Goal: Task Accomplishment & Management: Complete application form

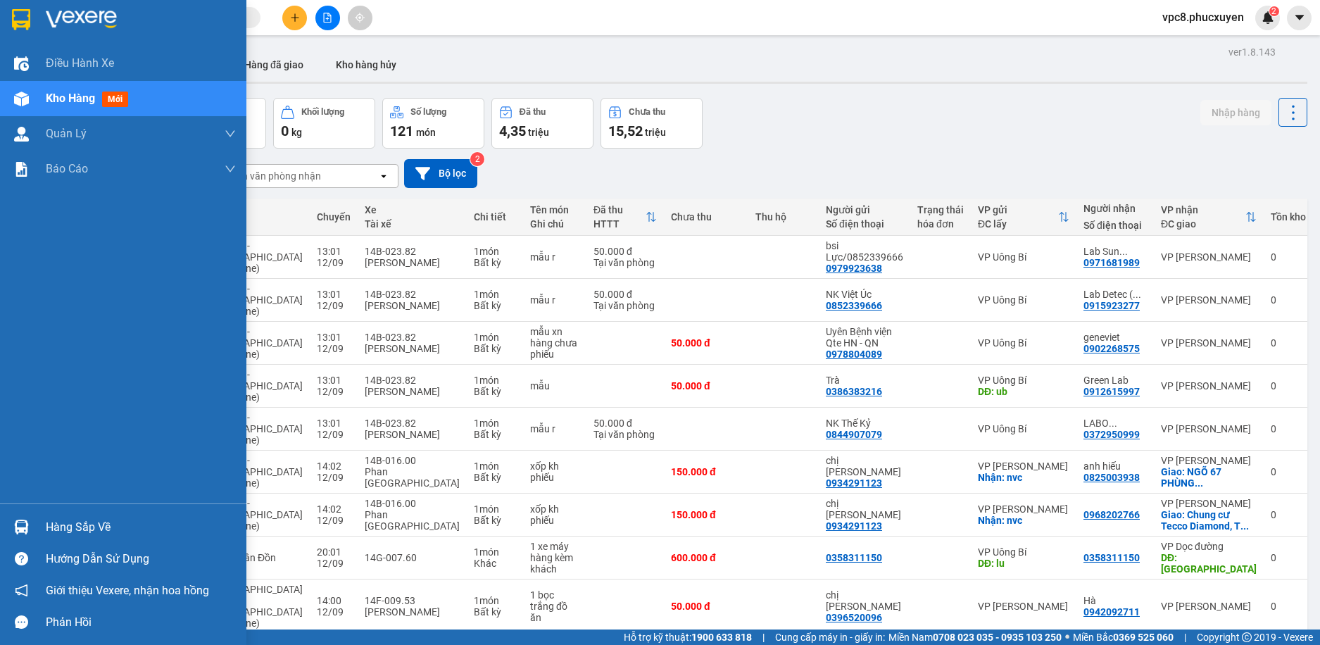
scroll to position [105, 0]
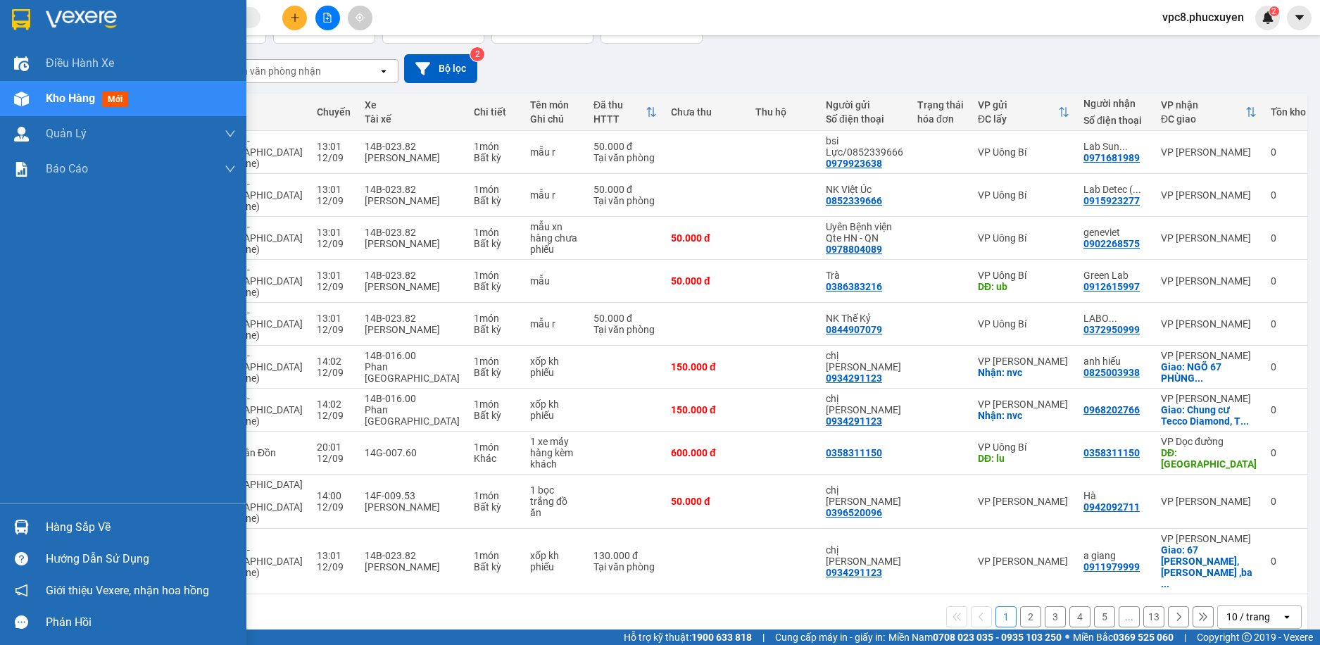
click at [6, 521] on div "Hàng sắp về" at bounding box center [123, 527] width 246 height 32
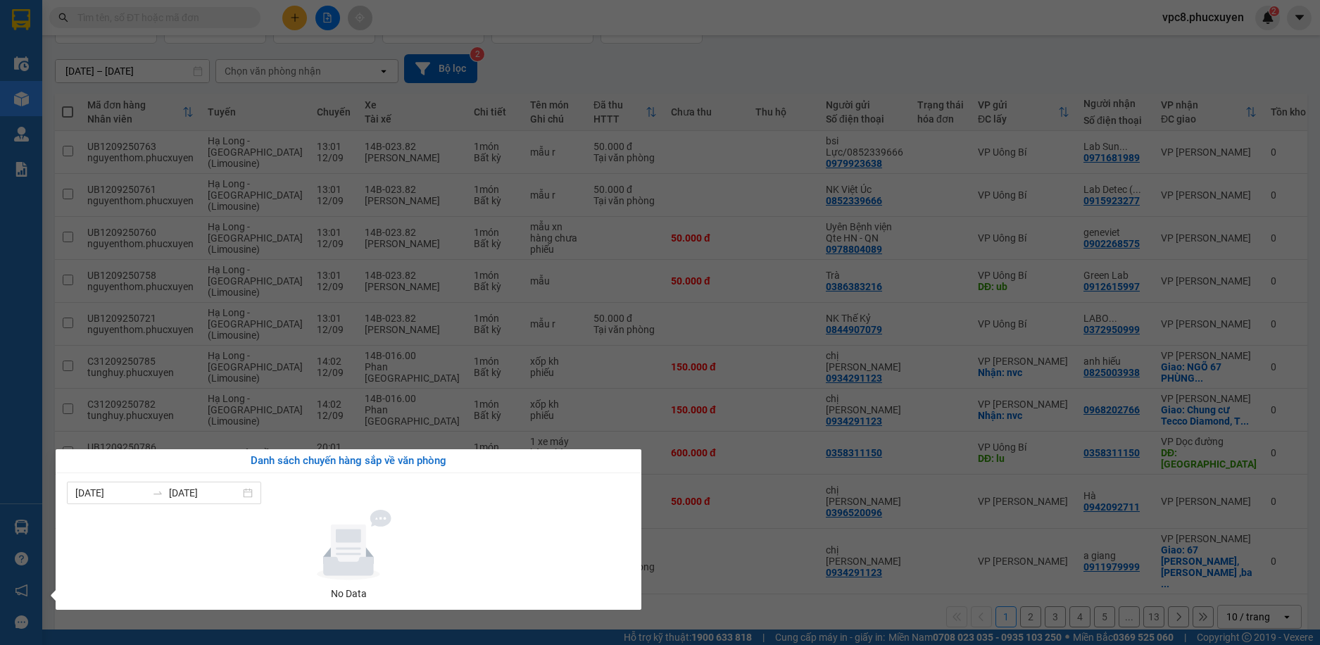
drag, startPoint x: 823, startPoint y: 581, endPoint x: 718, endPoint y: 514, distance: 125.0
click at [823, 582] on section "Kết quả tìm kiếm ( 0 ) Bộ lọc No Data vpc8.phucxuyen 2 Điều hành xe Kho hàng mớ…" at bounding box center [660, 322] width 1320 height 645
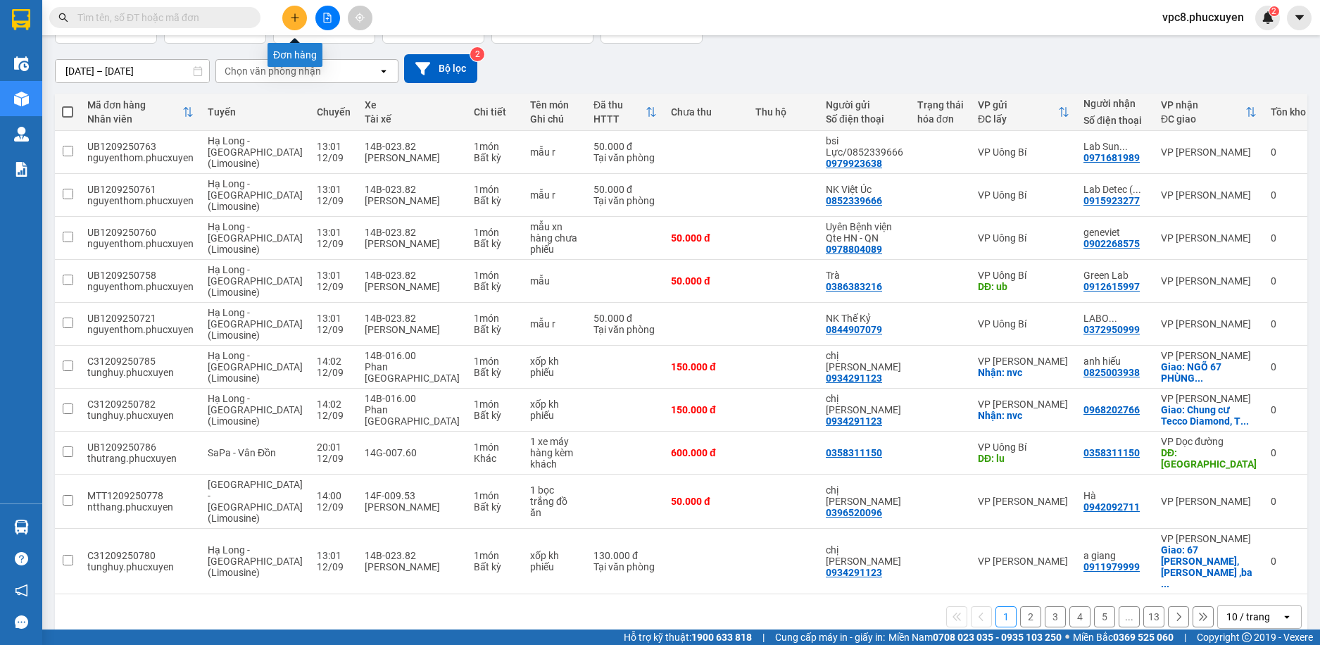
click at [294, 27] on button at bounding box center [294, 18] width 25 height 25
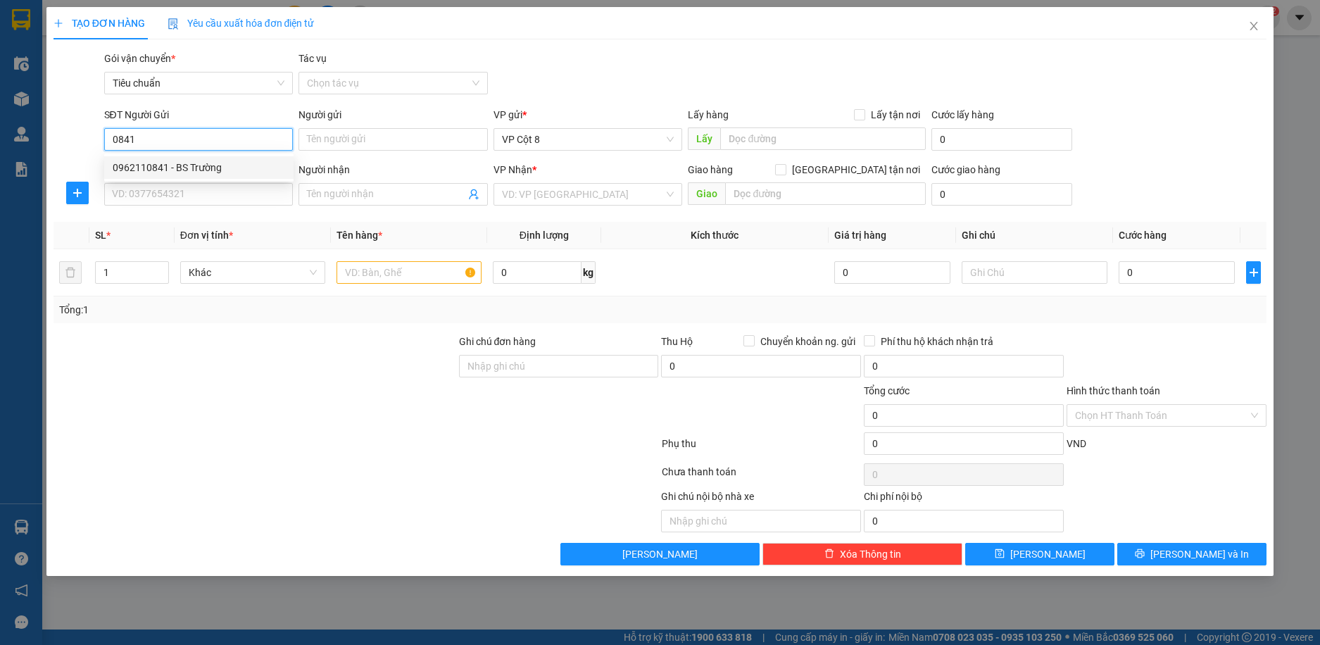
click at [170, 167] on div "0962110841 - BS Trường" at bounding box center [199, 167] width 172 height 15
type input "0962110841"
type input "BS Trường"
type input "0962110841"
click at [473, 198] on icon "user-add" at bounding box center [473, 194] width 11 height 11
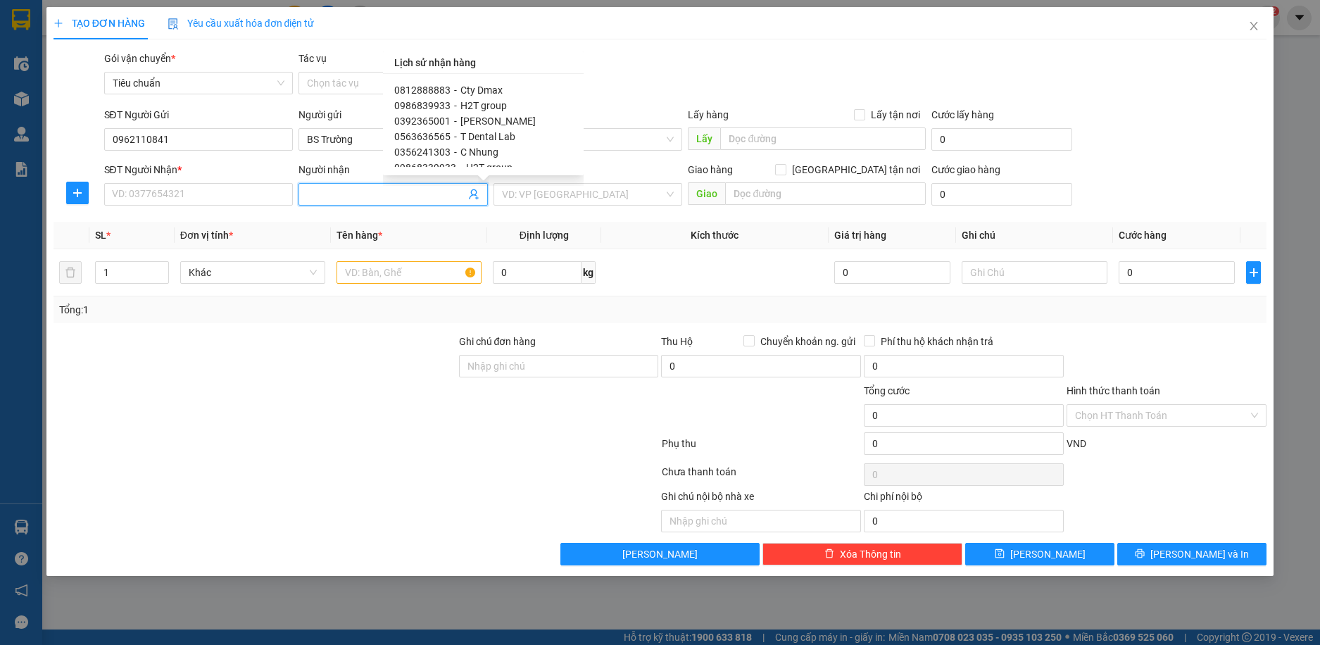
click at [483, 87] on span "Cty Dmax" at bounding box center [481, 89] width 42 height 11
type input "0812888883"
type input "Cty Dmax"
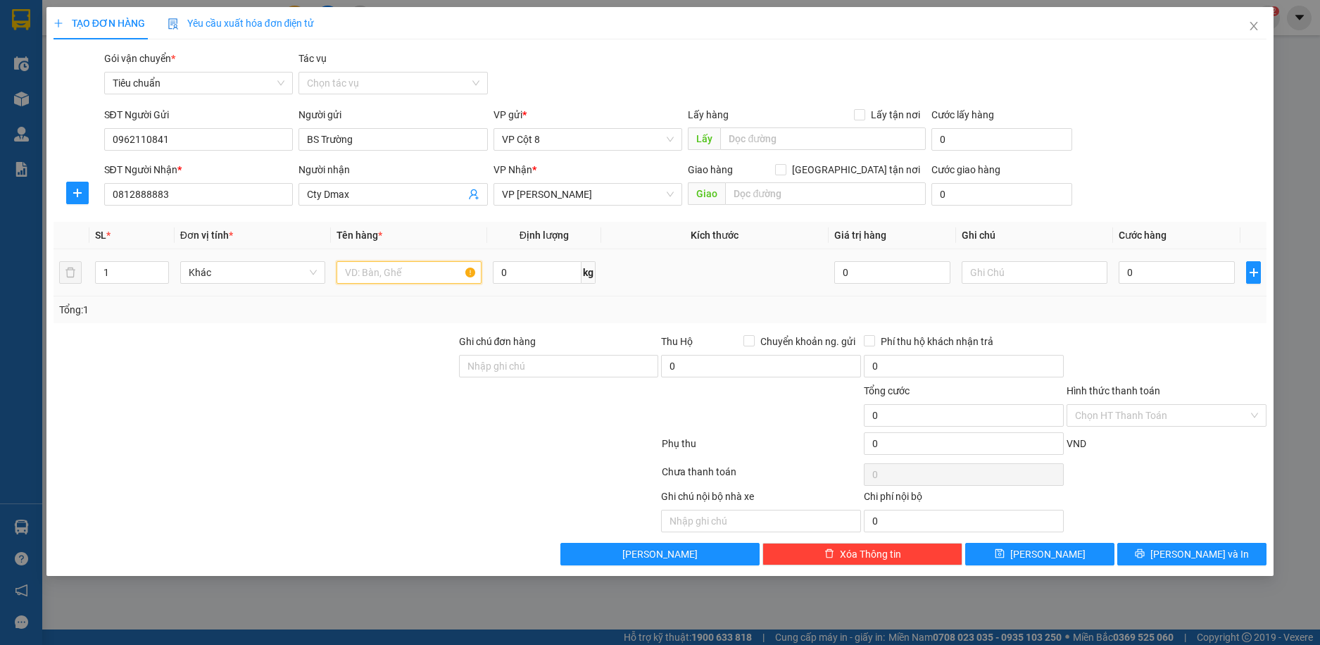
drag, startPoint x: 434, startPoint y: 274, endPoint x: 430, endPoint y: 258, distance: 16.6
click at [432, 274] on input "text" at bounding box center [408, 272] width 145 height 23
type input "Mẫu"
click at [1152, 279] on input "0" at bounding box center [1176, 272] width 117 height 23
type input "3"
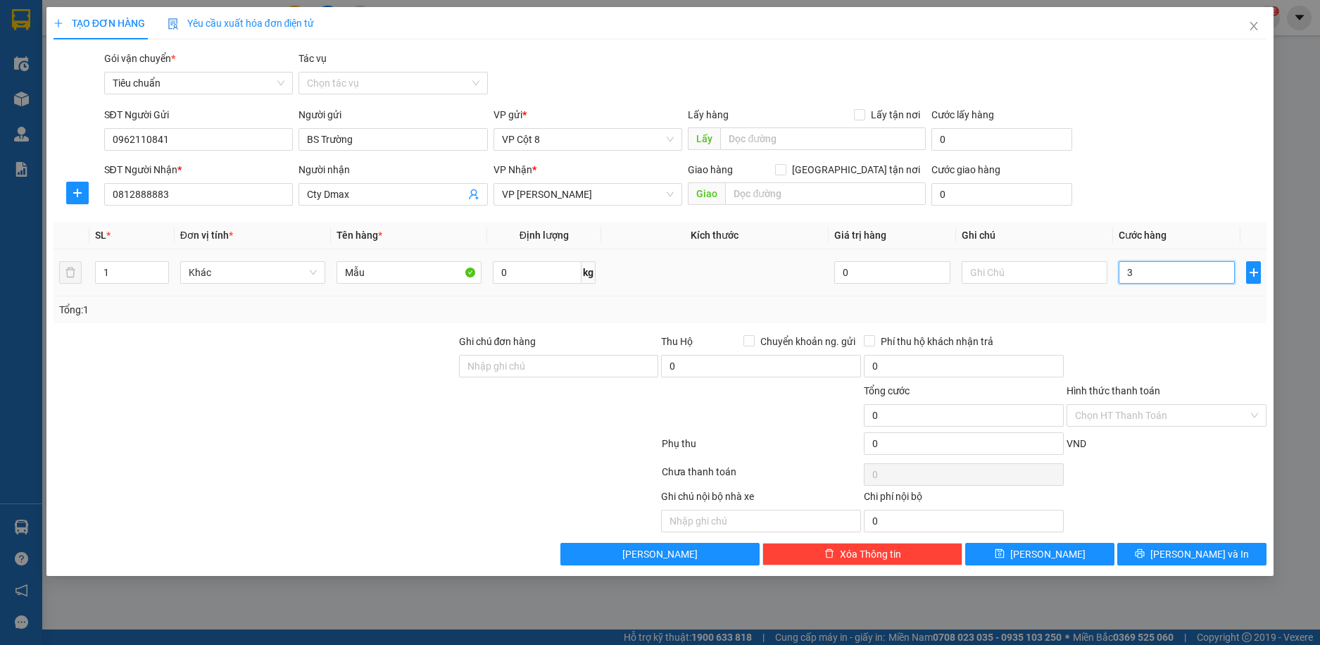
type input "3"
type input "30"
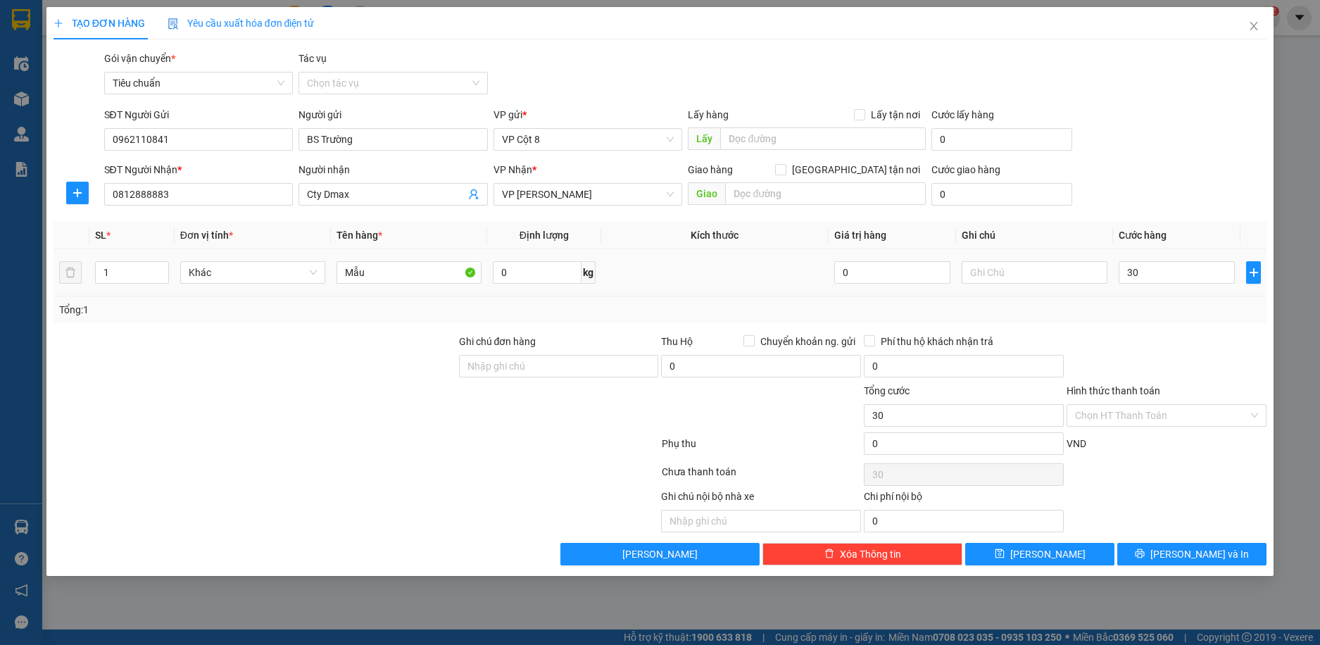
type input "30.000"
click at [1136, 318] on div "Tổng: 1" at bounding box center [659, 309] width 1213 height 27
click at [1129, 416] on input "Hình thức thanh toán" at bounding box center [1161, 415] width 173 height 21
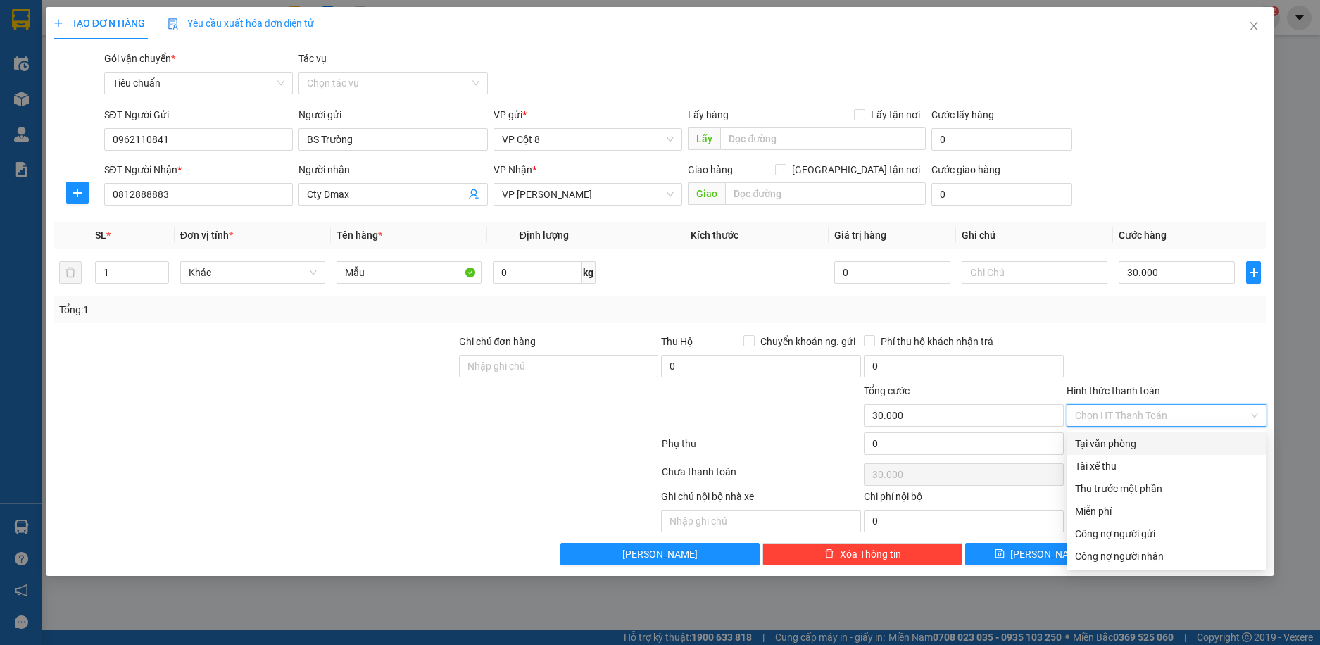
click at [1129, 448] on div "Tại văn phòng" at bounding box center [1166, 443] width 183 height 15
type input "0"
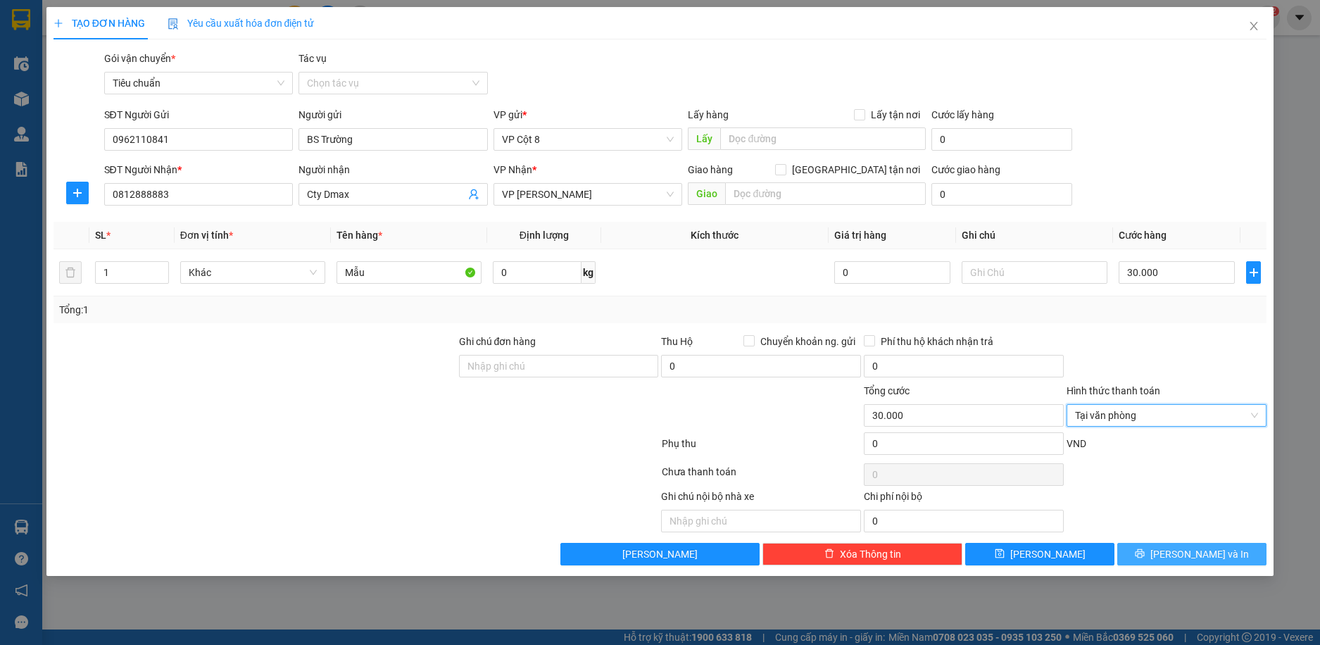
click at [1180, 557] on span "[PERSON_NAME] và In" at bounding box center [1199, 553] width 99 height 15
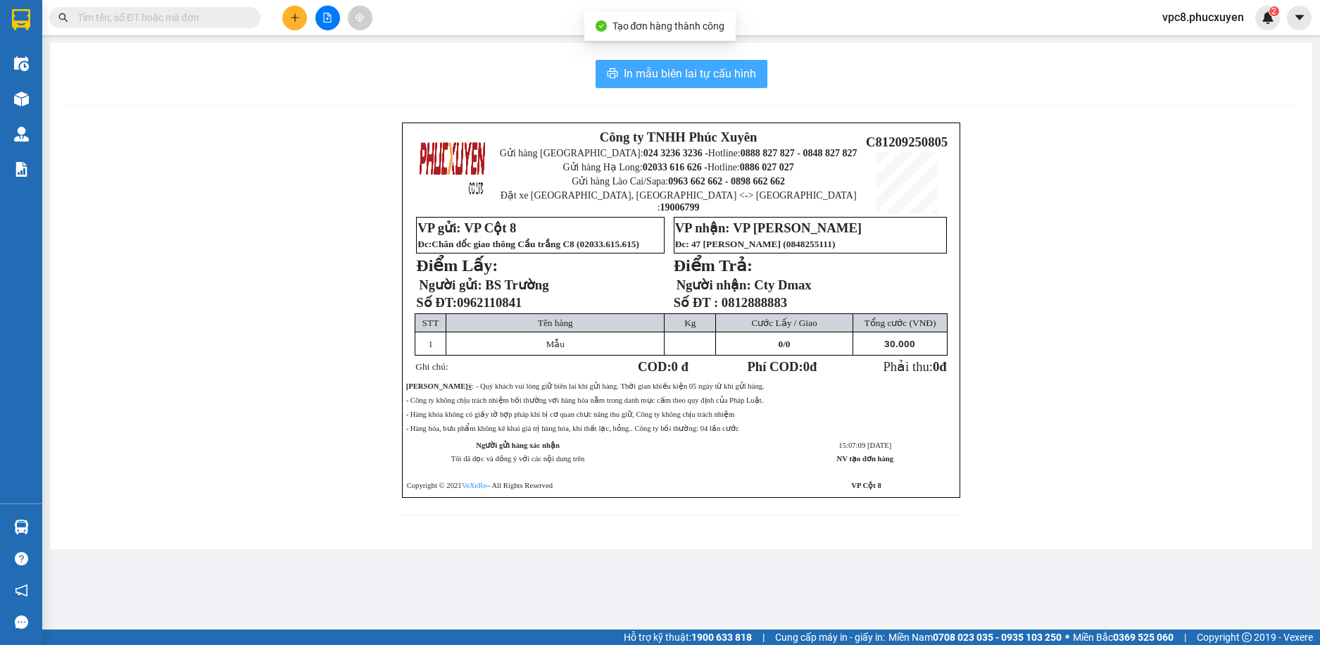
click at [745, 72] on span "In mẫu biên lai tự cấu hình" at bounding box center [690, 74] width 132 height 18
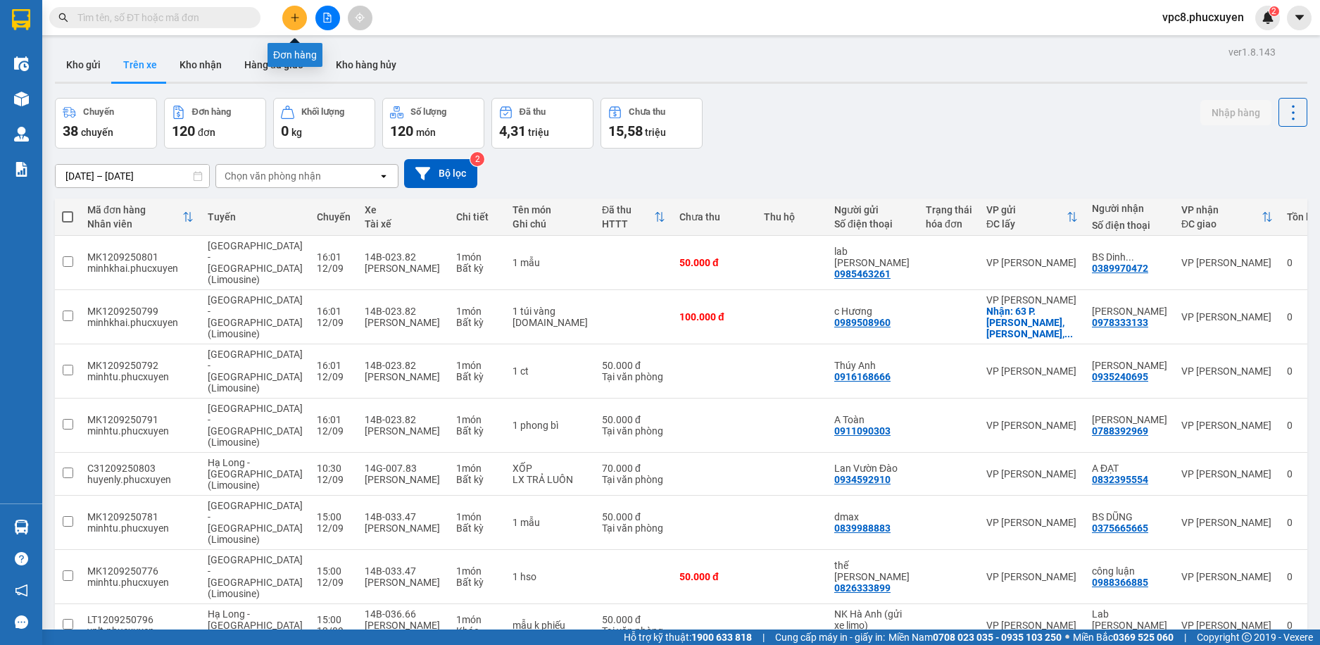
click at [302, 22] on button at bounding box center [294, 18] width 25 height 25
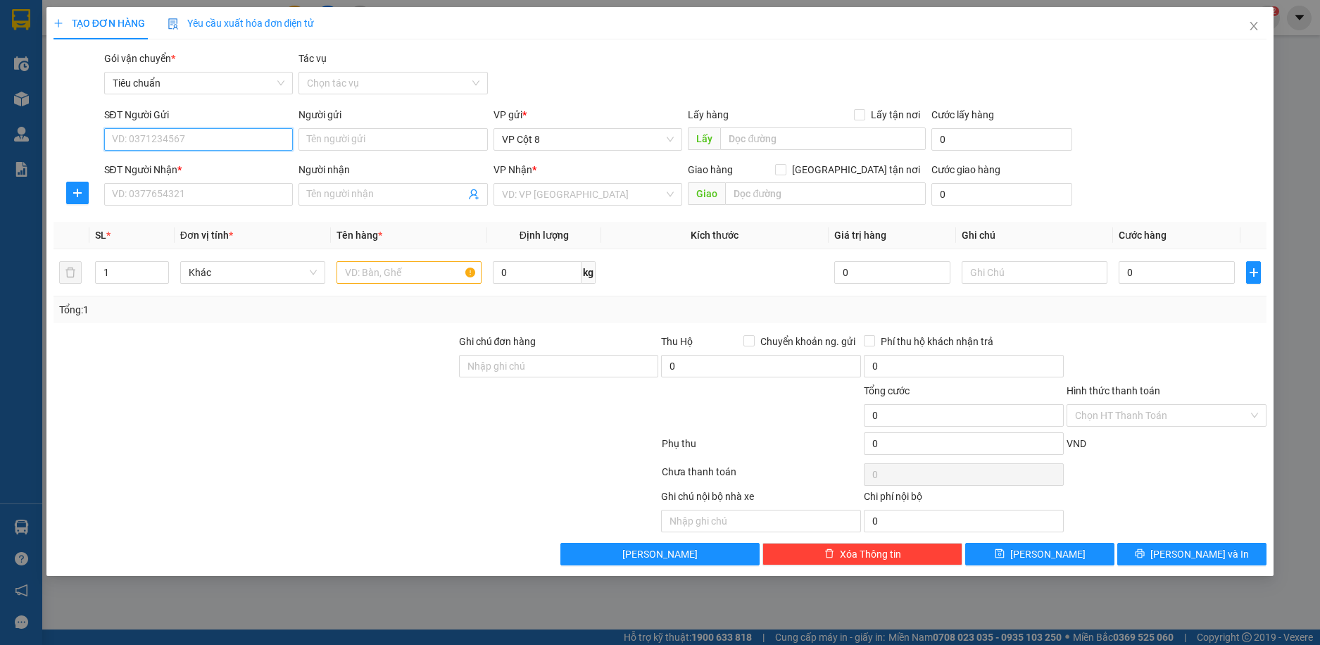
click at [241, 138] on input "SĐT Người Gửi" at bounding box center [198, 139] width 189 height 23
click at [172, 158] on div "0962110841 - BS Trường" at bounding box center [198, 167] width 189 height 23
type input "0962110841"
type input "BS Trường"
type input "0962110841"
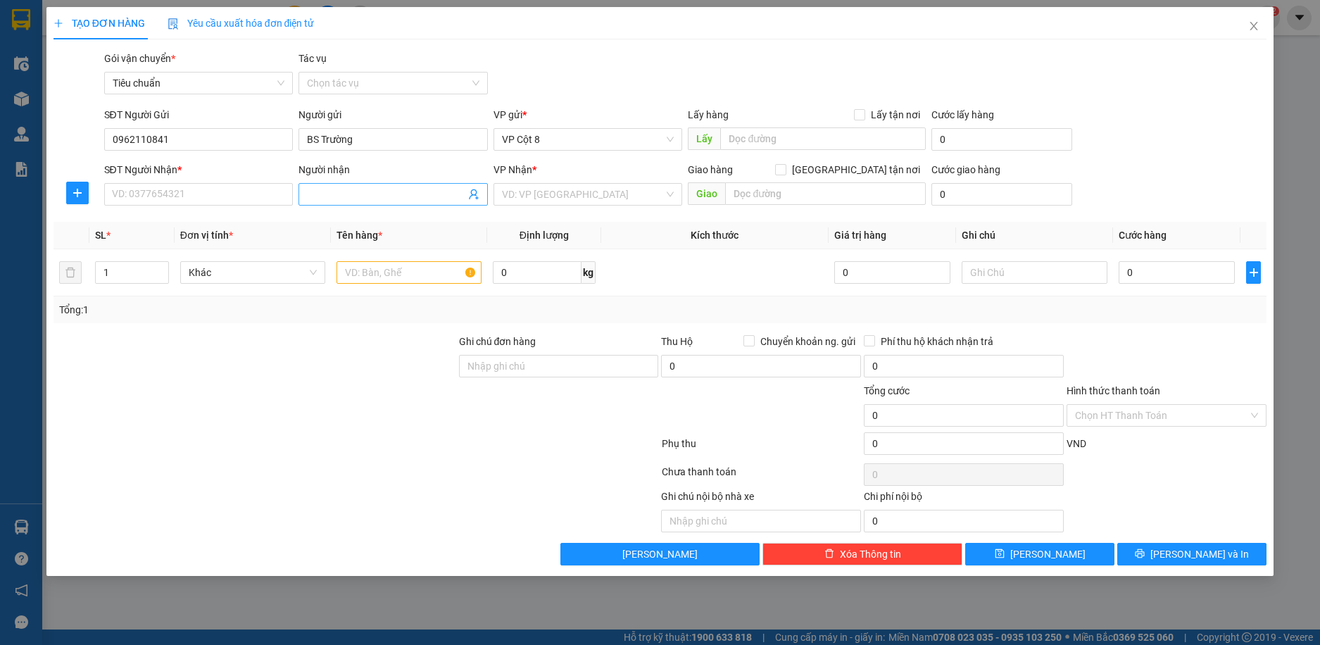
click at [476, 192] on icon "user-add" at bounding box center [473, 194] width 11 height 11
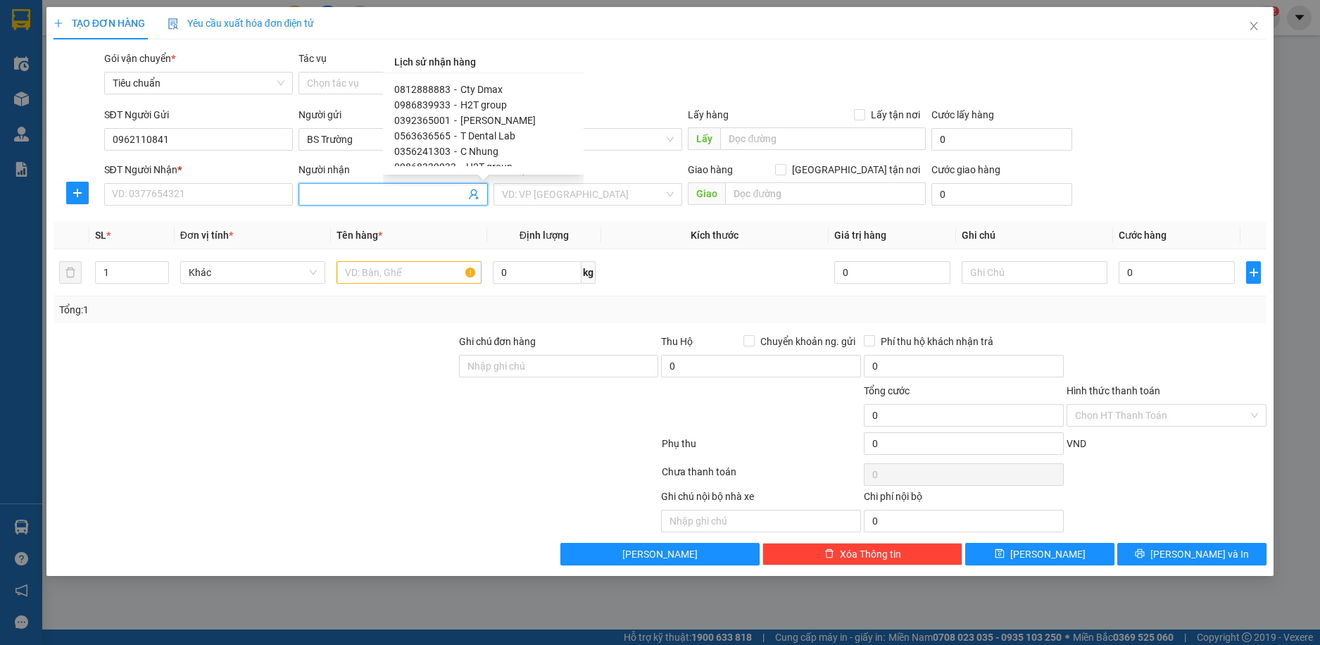
click at [454, 118] on span "-" at bounding box center [455, 120] width 3 height 11
type input "0392365001"
type input "[PERSON_NAME]"
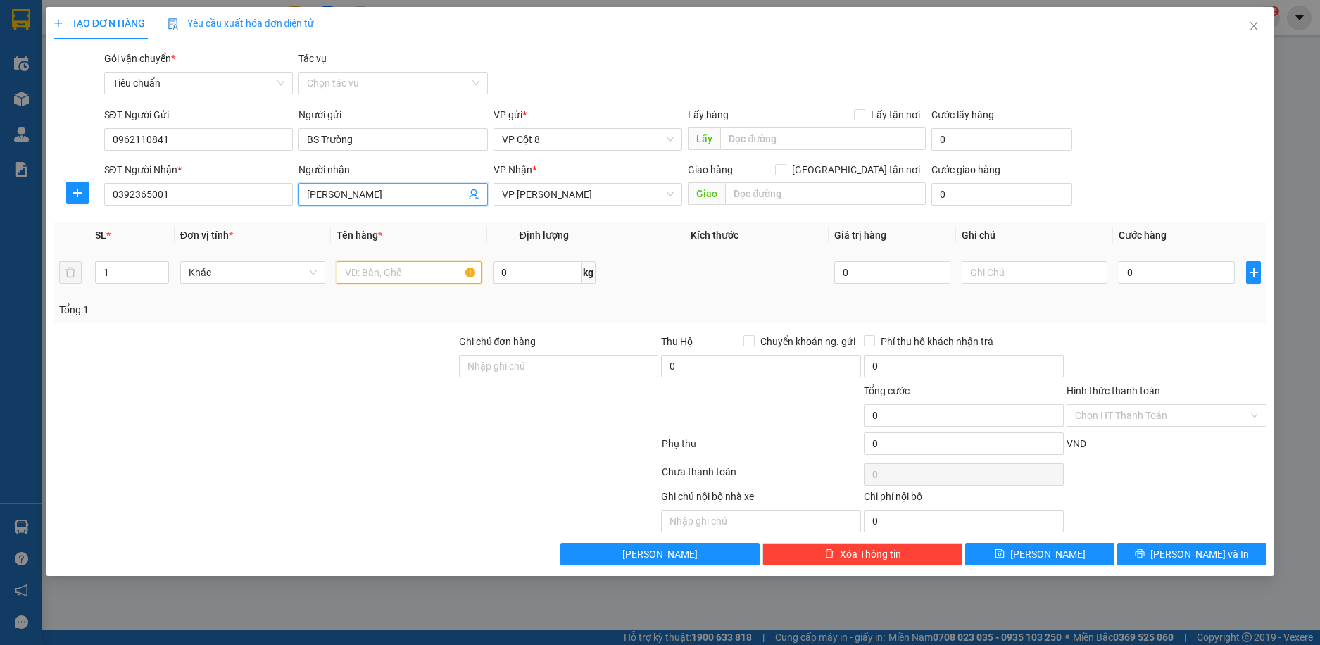
click at [438, 270] on input "text" at bounding box center [408, 272] width 145 height 23
type input "mẫu"
click at [1189, 267] on input "0" at bounding box center [1176, 272] width 117 height 23
type input "3"
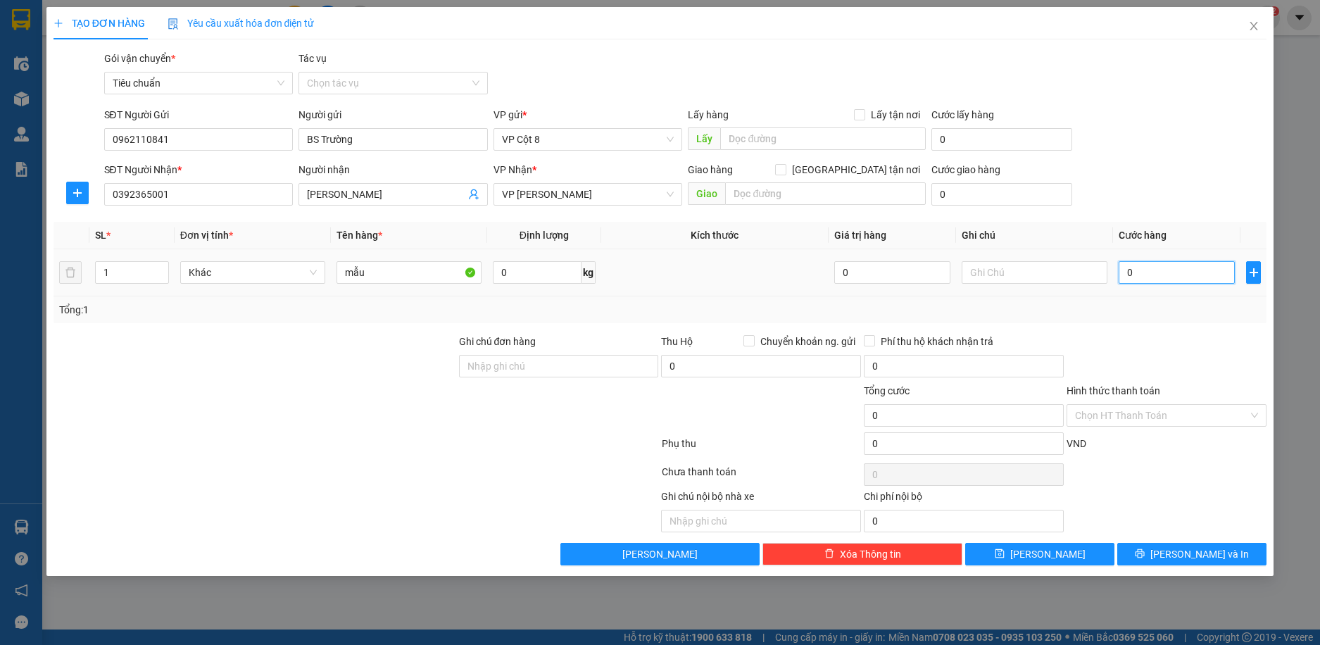
type input "3"
type input "30"
type input "30.000"
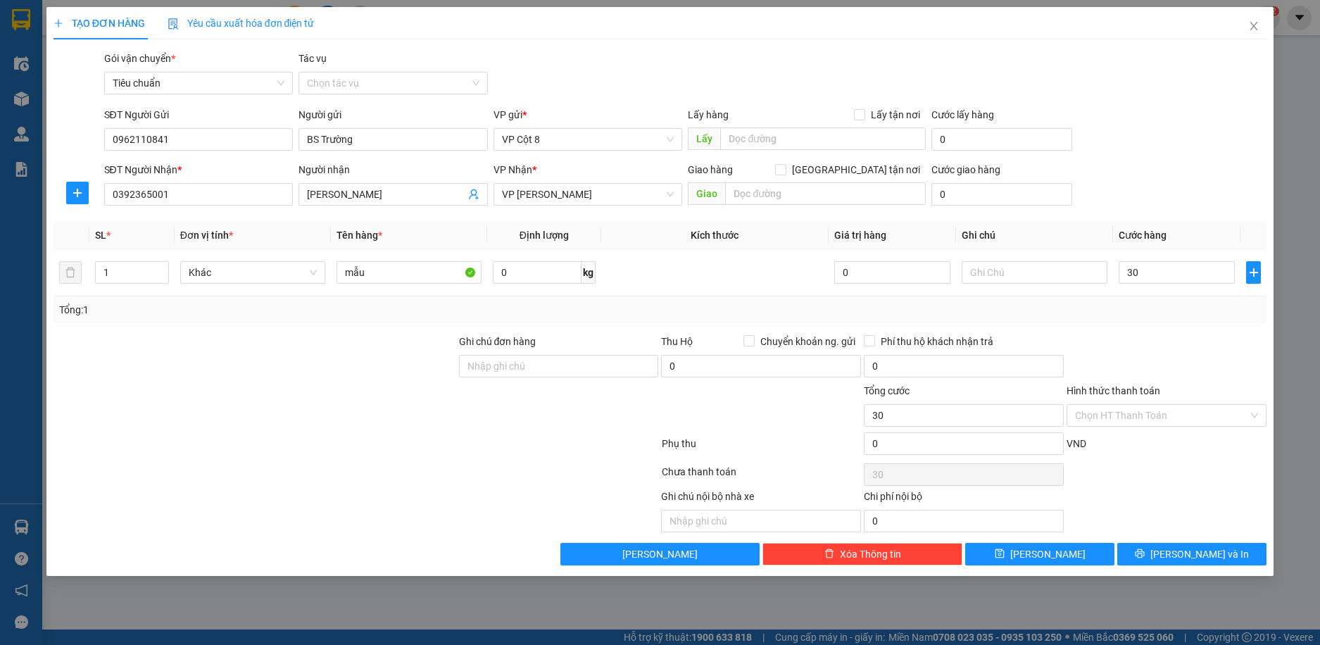
type input "30.000"
click at [1189, 386] on div "Hình thức thanh toán" at bounding box center [1166, 393] width 200 height 21
click at [1208, 550] on span "[PERSON_NAME] và In" at bounding box center [1199, 553] width 99 height 15
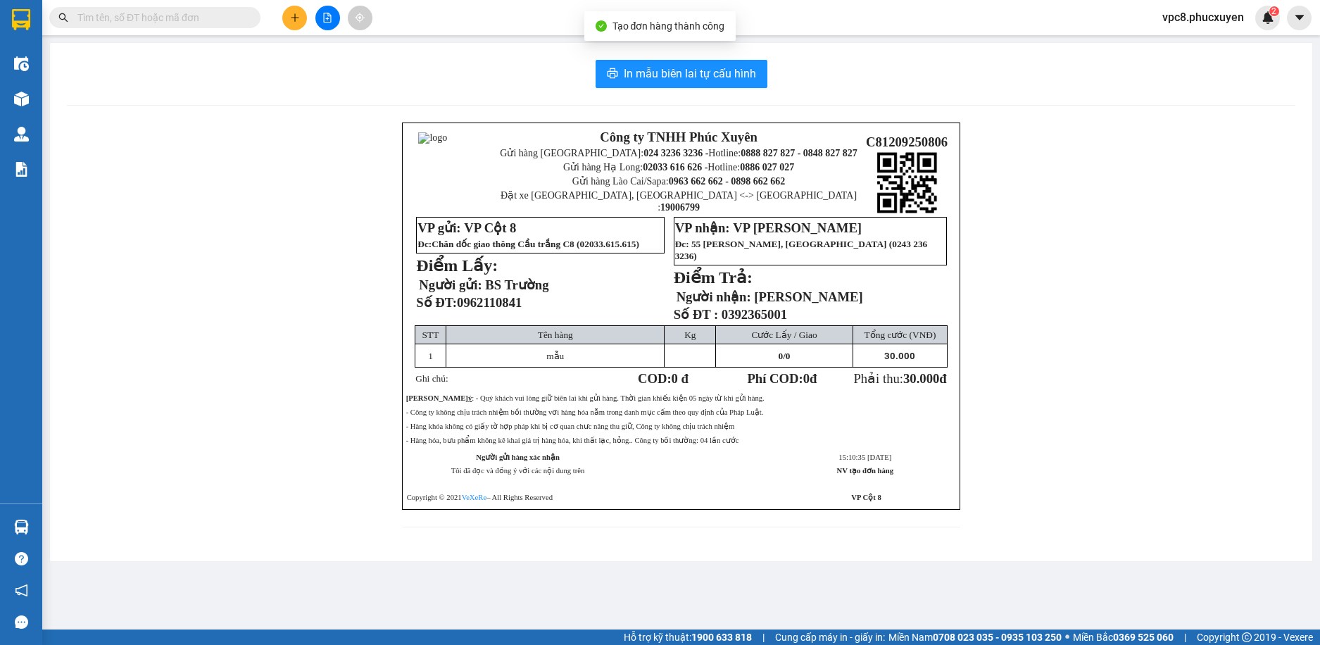
click at [1153, 412] on div "Công ty TNHH Phúc Xuyên Gửi hàng [GEOGRAPHIC_DATA]: 024 3236 3236 - Hotline: 08…" at bounding box center [681, 333] width 1228 height 422
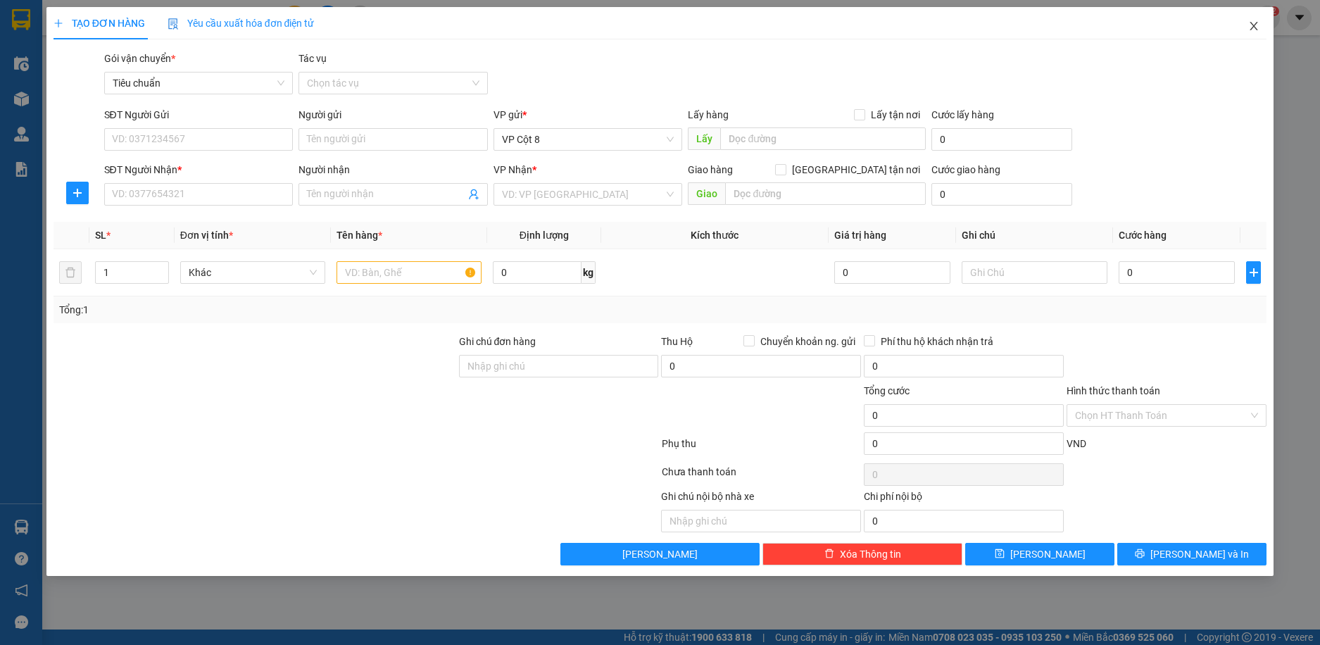
click at [1248, 32] on icon "close" at bounding box center [1253, 25] width 11 height 11
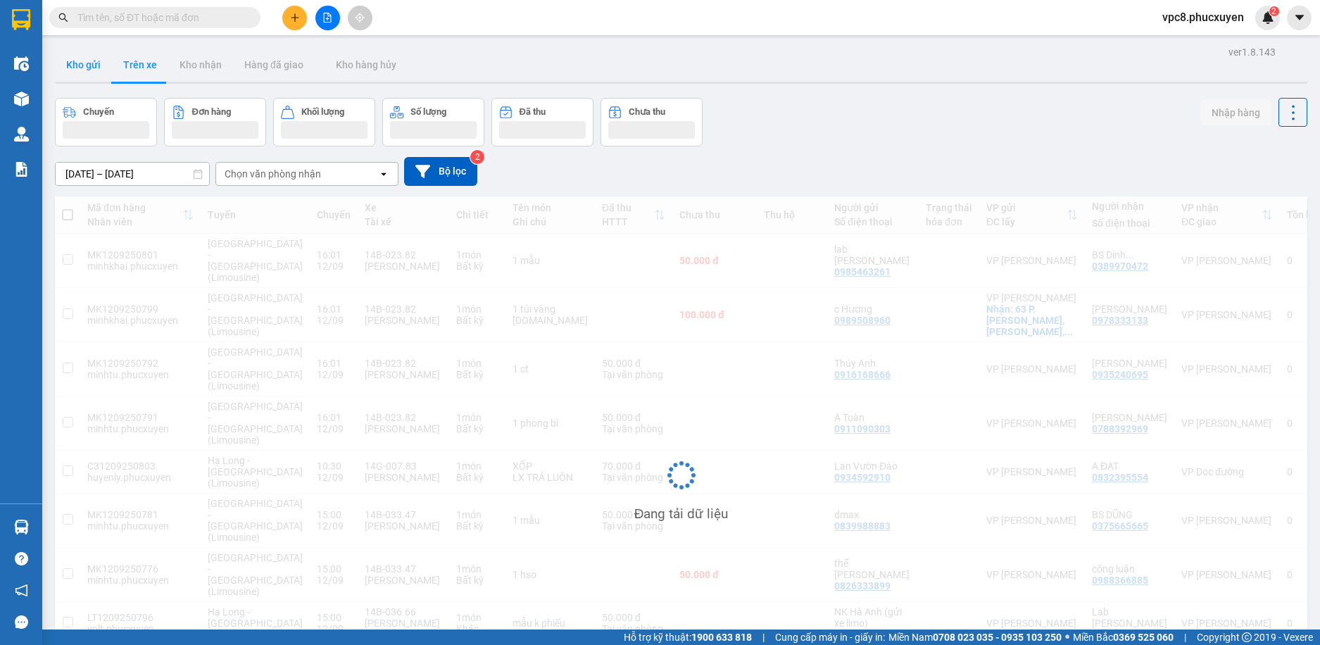
click at [80, 70] on button "Kho gửi" at bounding box center [83, 65] width 57 height 34
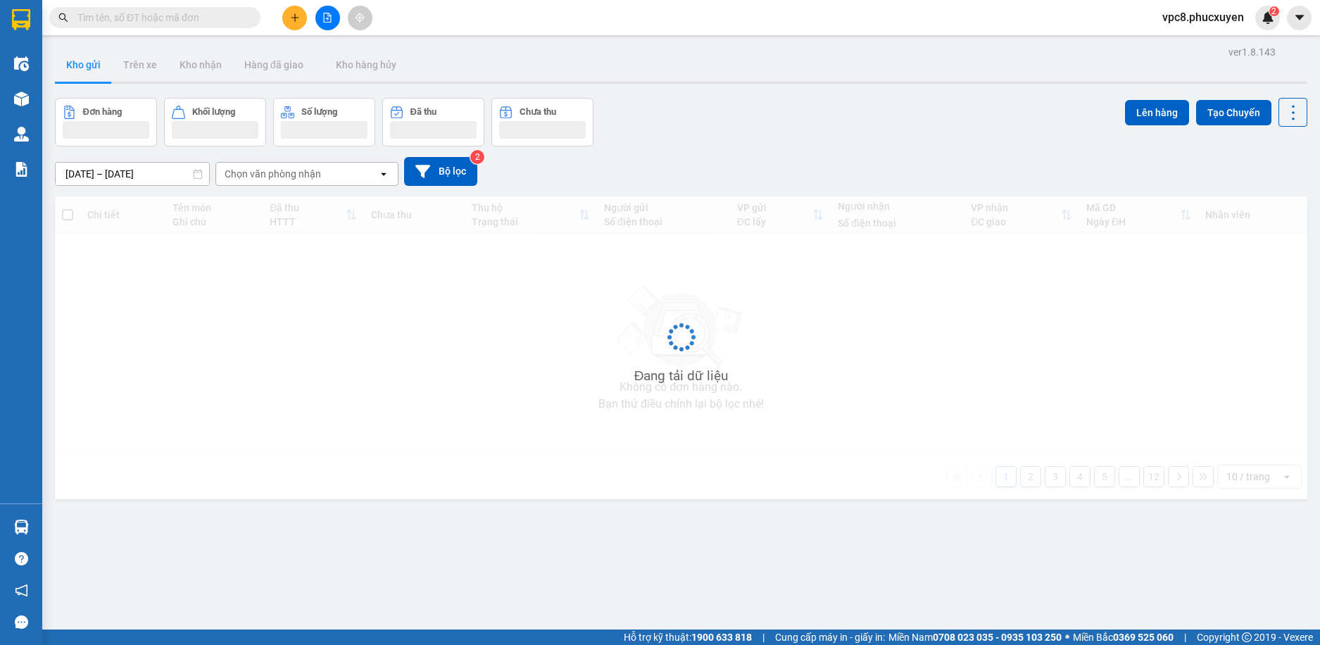
click at [80, 70] on button "Kho gửi" at bounding box center [83, 65] width 57 height 34
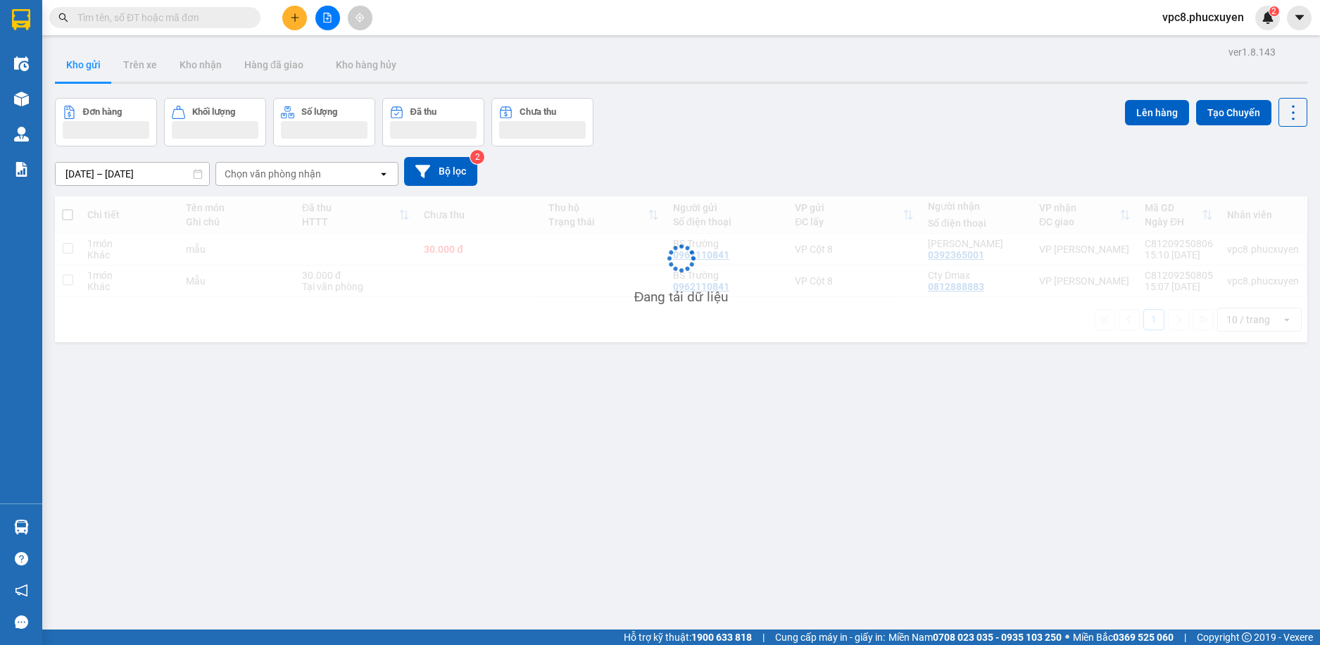
click at [80, 70] on button "Kho gửi" at bounding box center [83, 65] width 57 height 34
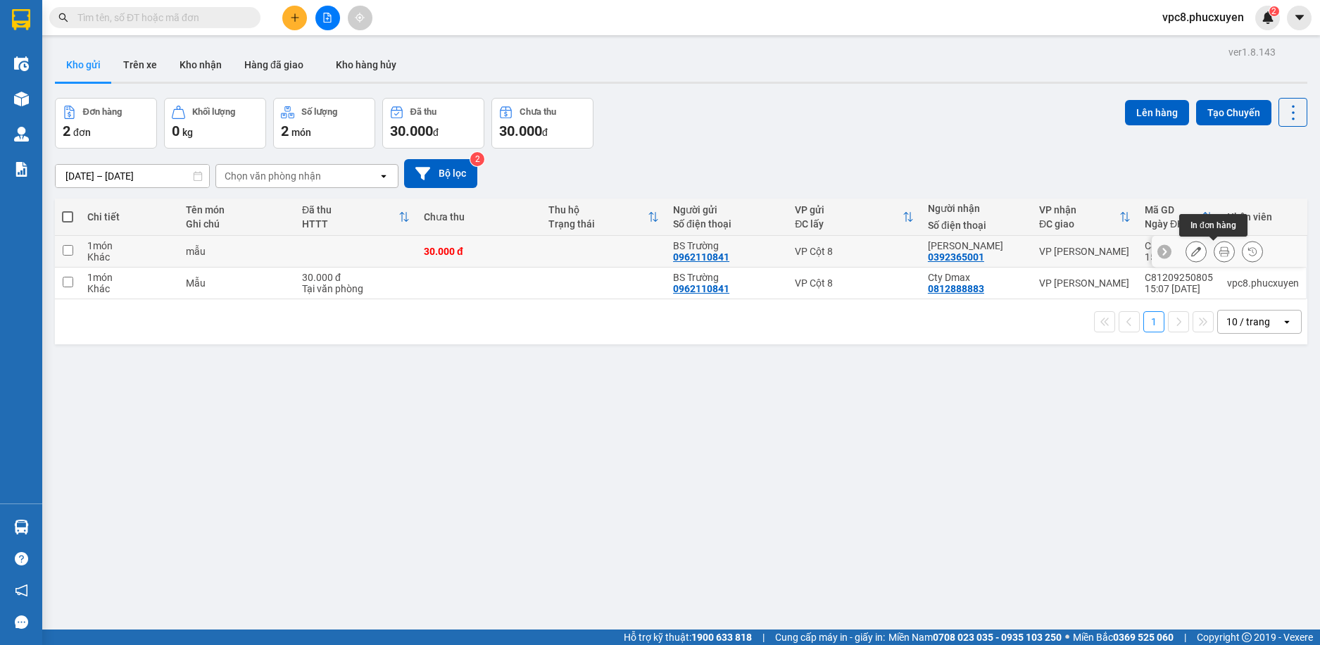
click at [1191, 249] on icon at bounding box center [1196, 251] width 10 height 10
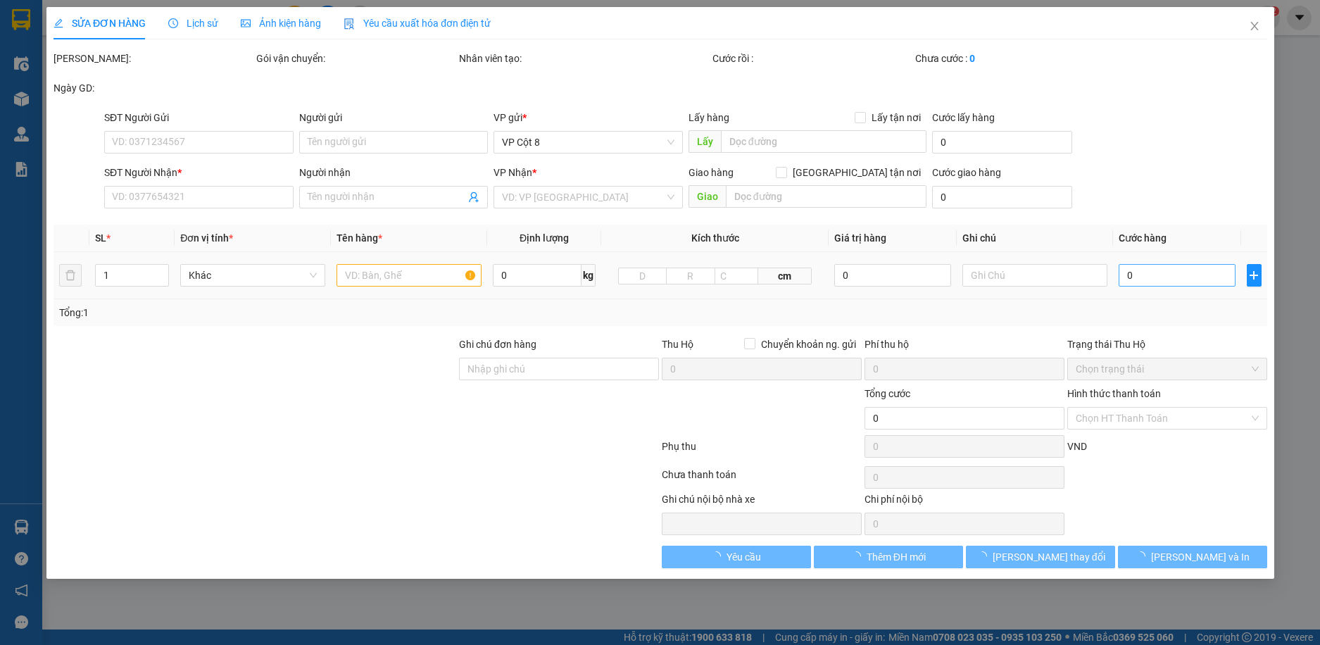
type input "0962110841"
type input "BS Trường"
type input "0392365001"
type input "[PERSON_NAME]"
type input "30.000"
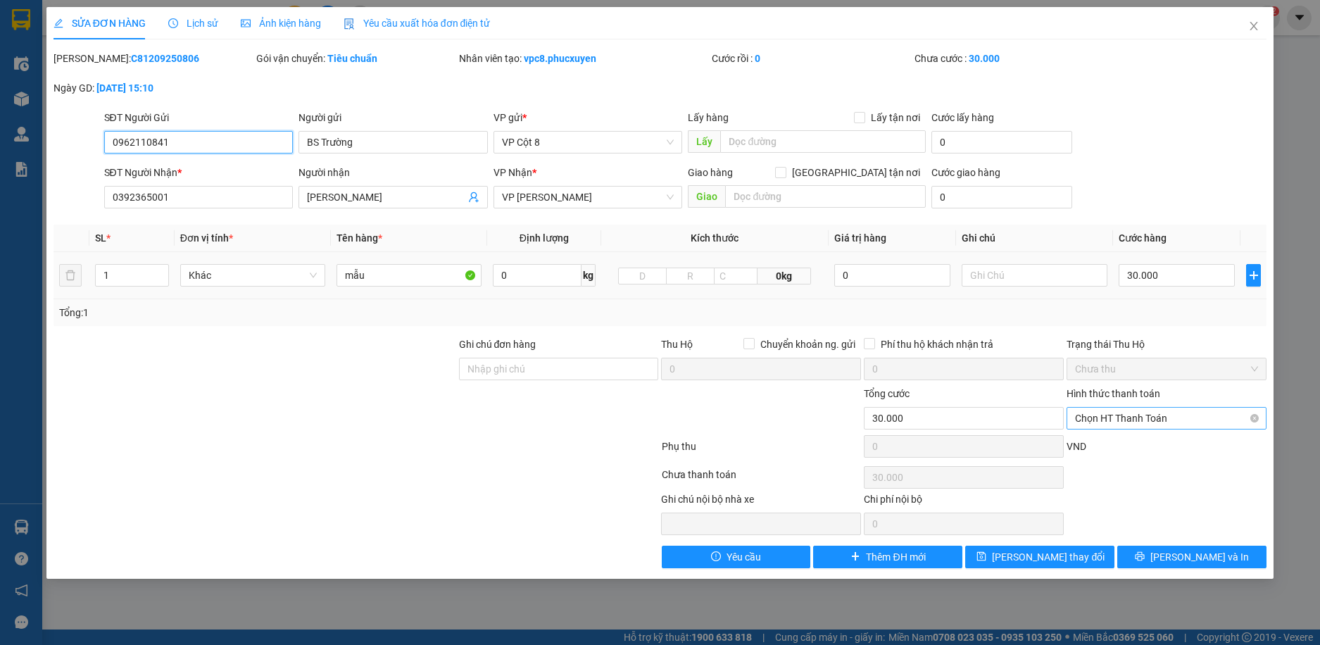
click at [1130, 417] on span "Chọn HT Thanh Toán" at bounding box center [1166, 417] width 183 height 21
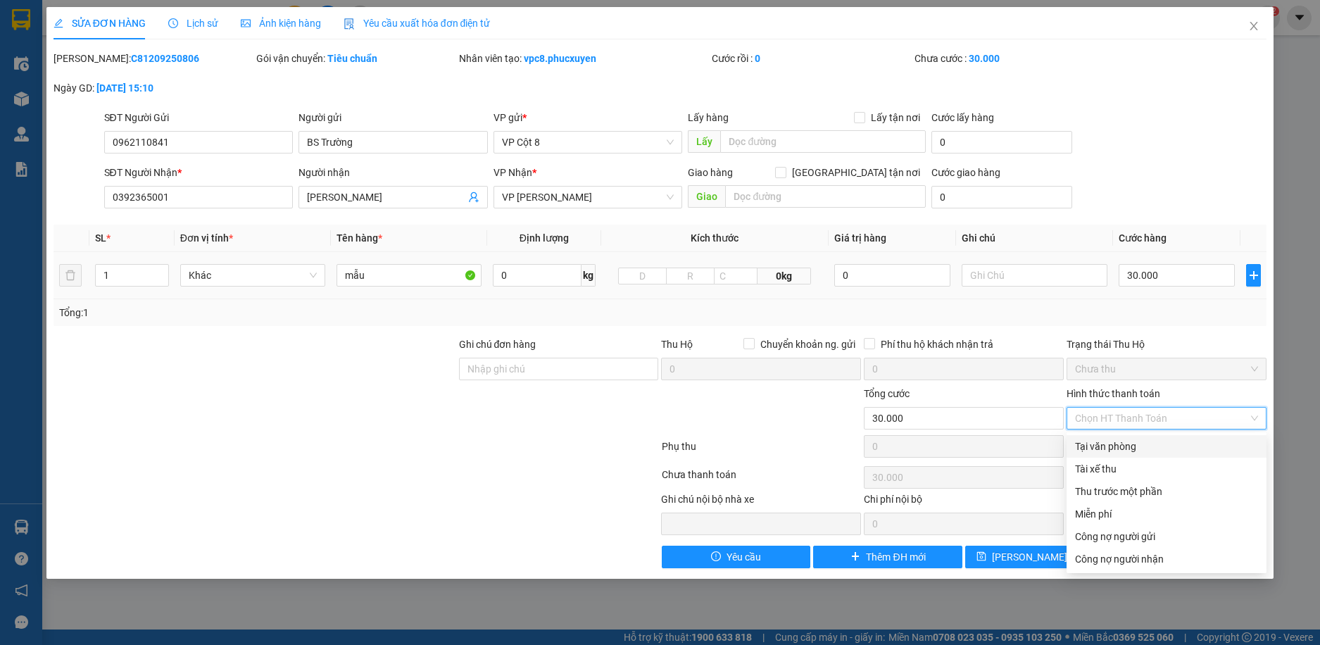
click at [1118, 449] on div "Tại văn phòng" at bounding box center [1166, 445] width 183 height 15
type input "0"
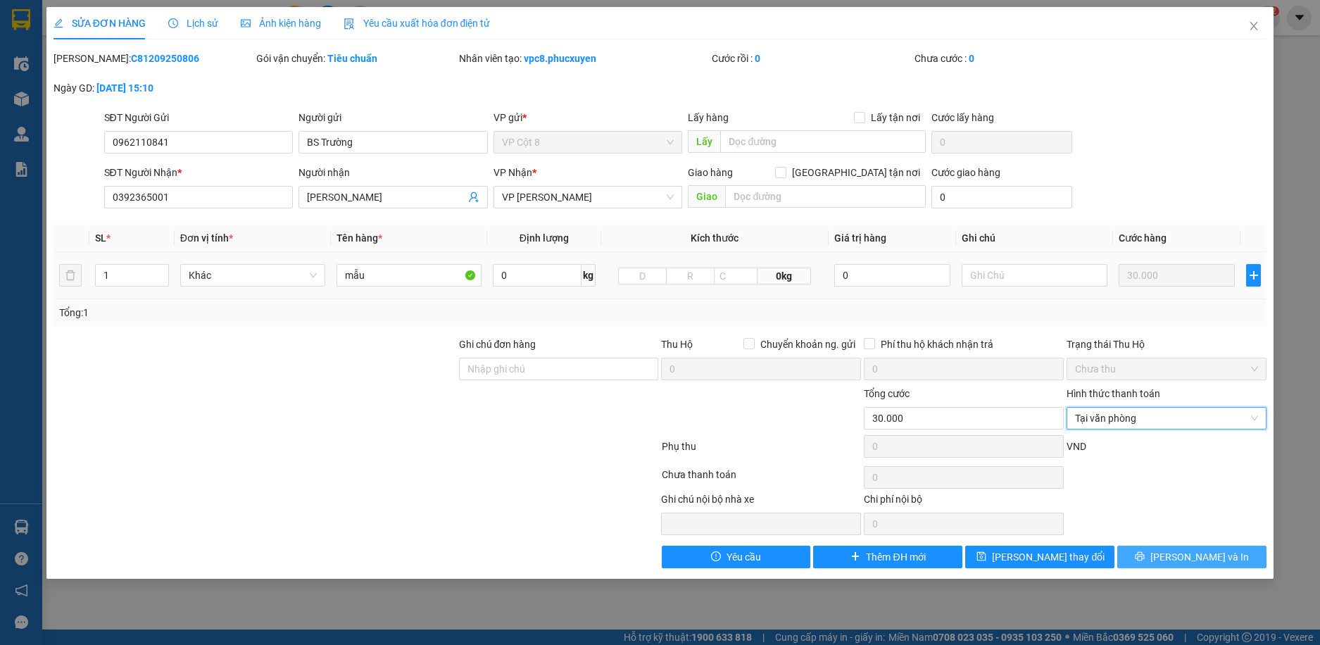
drag, startPoint x: 1189, startPoint y: 560, endPoint x: 1159, endPoint y: 542, distance: 34.8
click at [1188, 560] on span "[PERSON_NAME] và In" at bounding box center [1199, 556] width 99 height 15
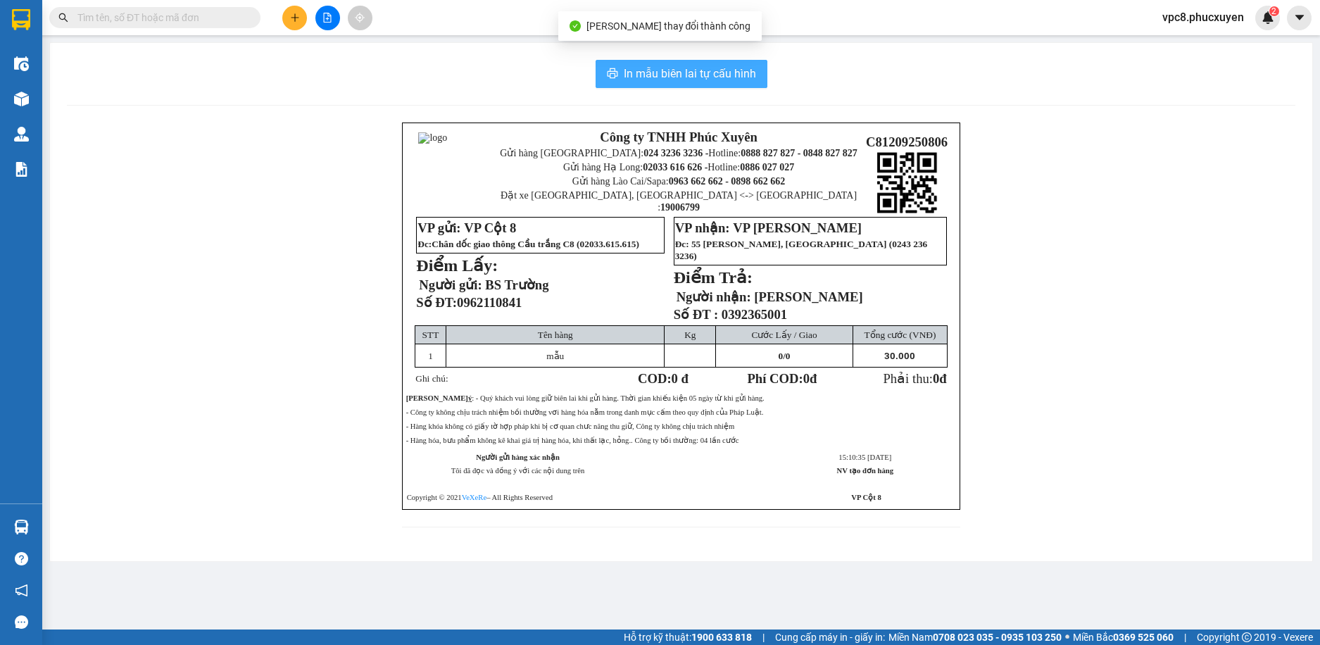
click at [691, 70] on span "In mẫu biên lai tự cấu hình" at bounding box center [690, 74] width 132 height 18
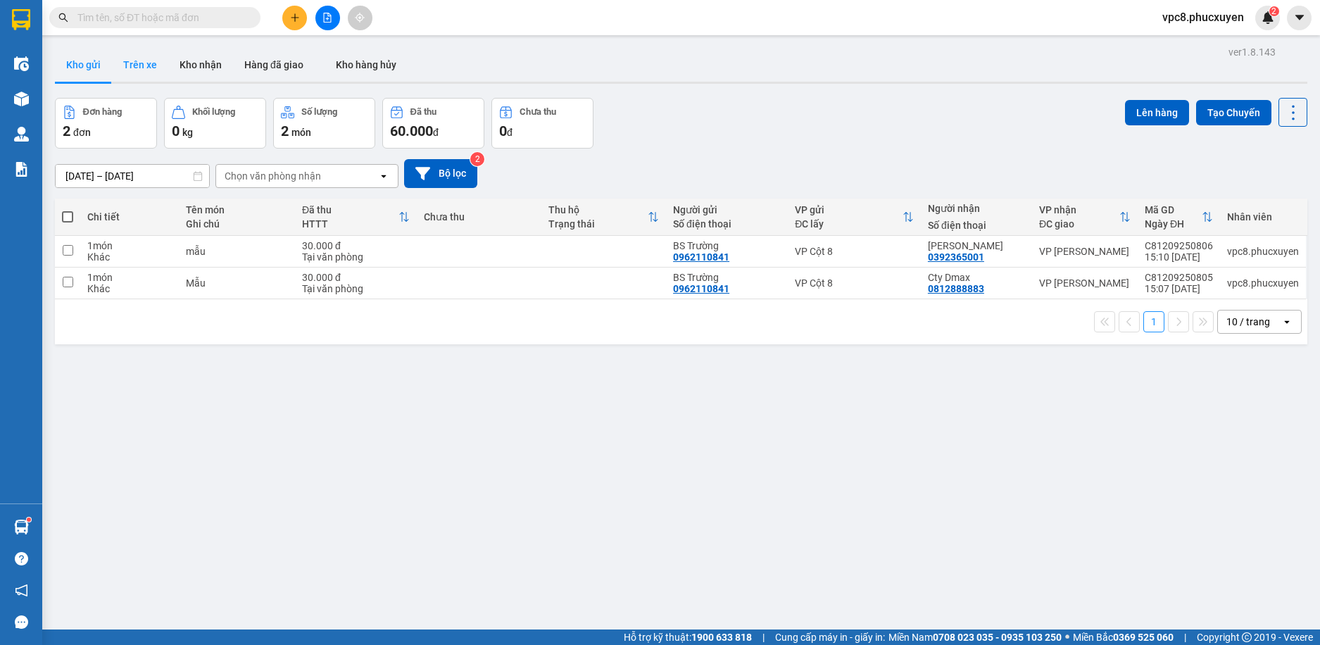
click at [124, 49] on button "Trên xe" at bounding box center [140, 65] width 56 height 34
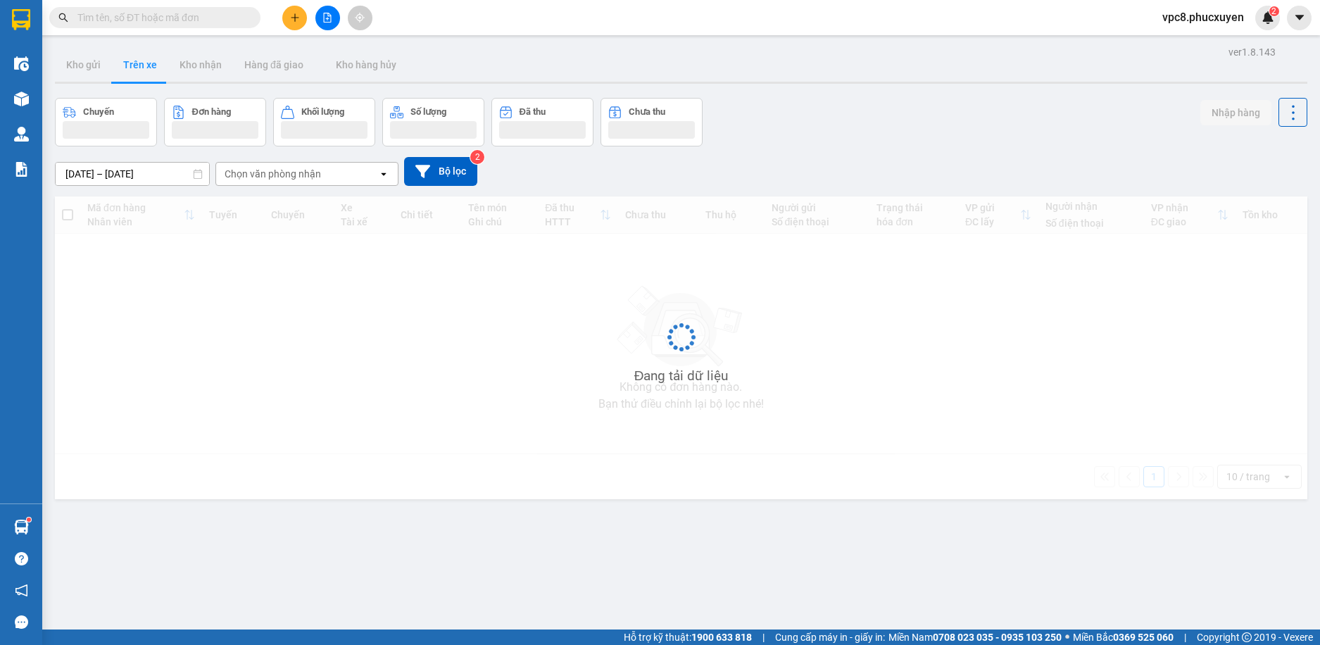
click at [145, 61] on button "Trên xe" at bounding box center [140, 65] width 56 height 34
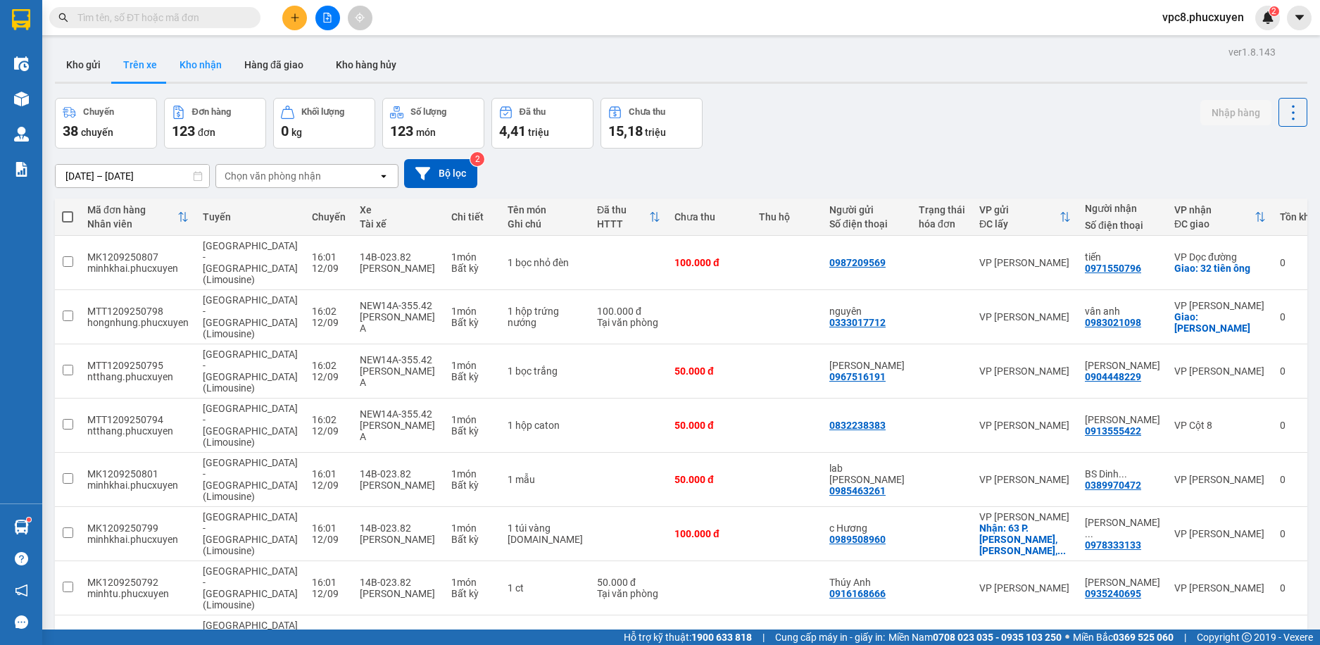
click at [184, 56] on button "Kho nhận" at bounding box center [200, 65] width 65 height 34
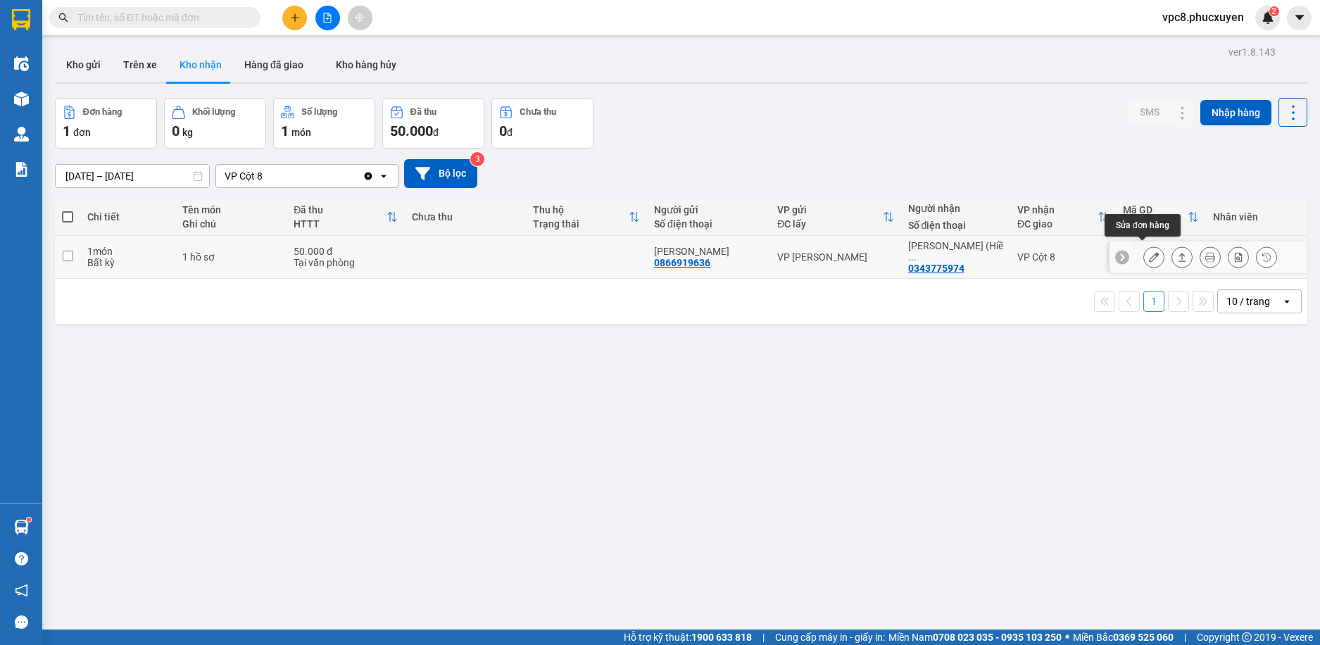
click at [1148, 253] on icon at bounding box center [1153, 257] width 10 height 10
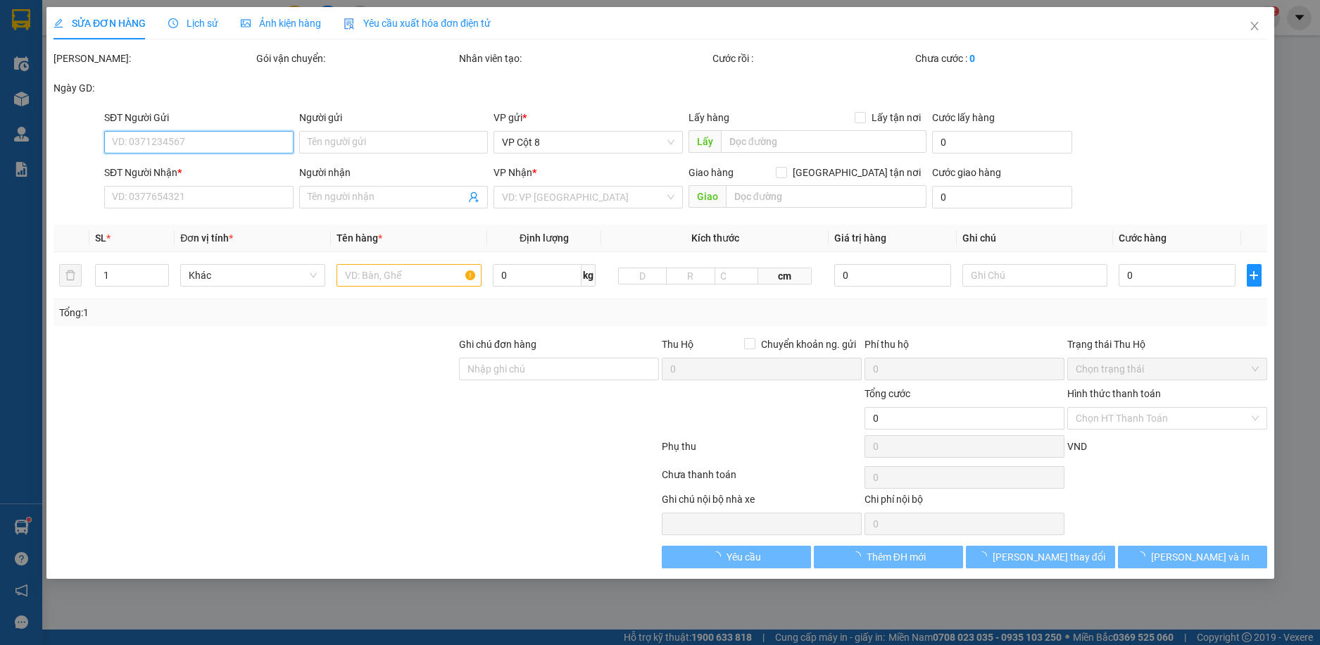
type input "0866919636"
type input "[PERSON_NAME]"
type input "0343775974"
type input "Mai Viết Long (Hiền 0983382379)"
type input "50.000"
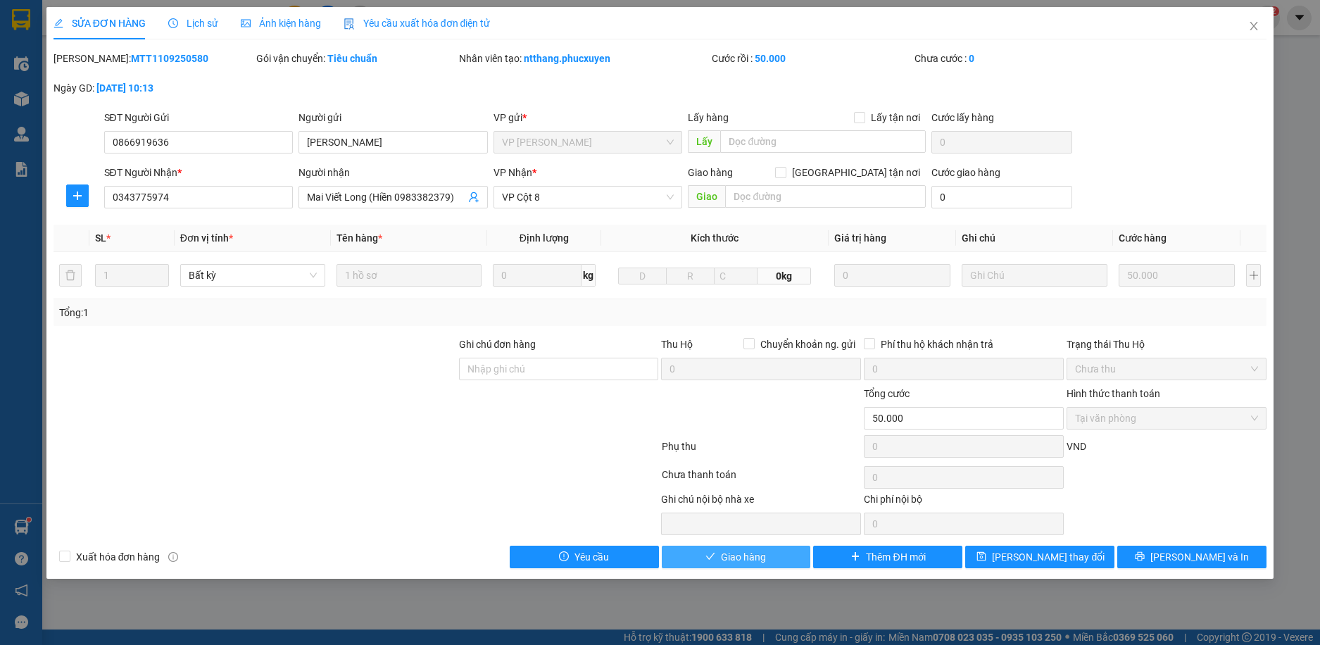
click at [743, 554] on span "Giao hàng" at bounding box center [743, 556] width 45 height 15
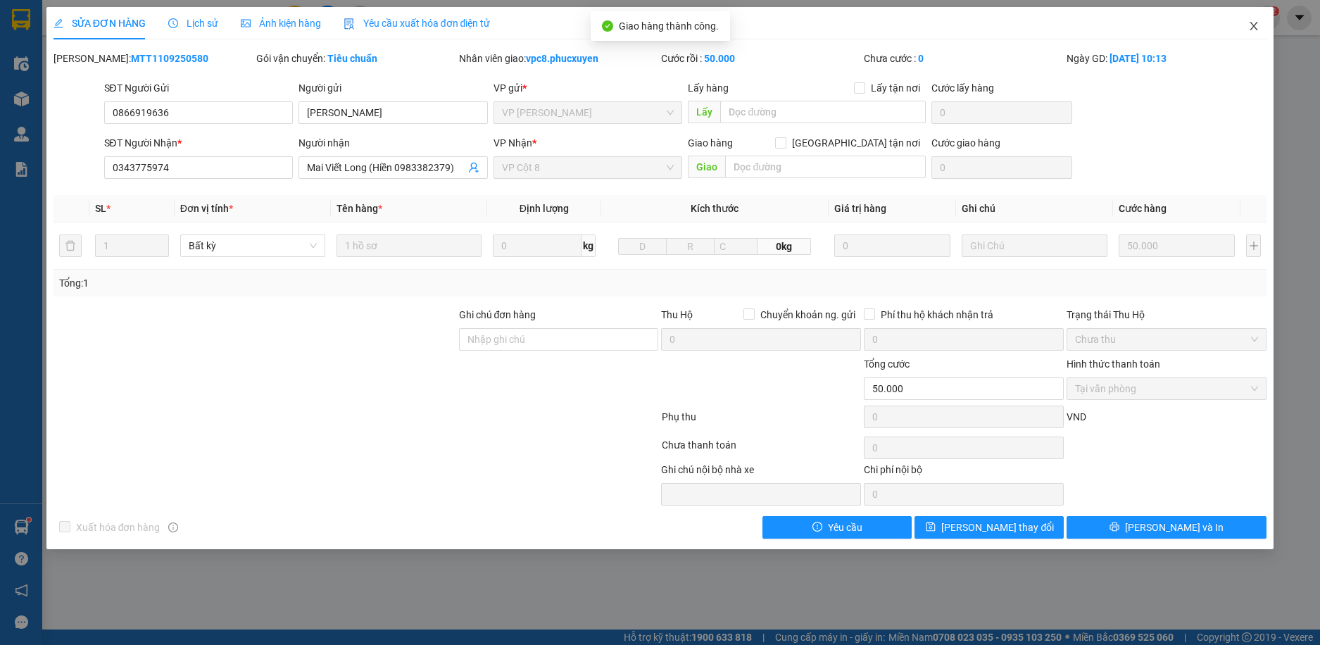
click at [1252, 28] on icon "close" at bounding box center [1254, 26] width 8 height 8
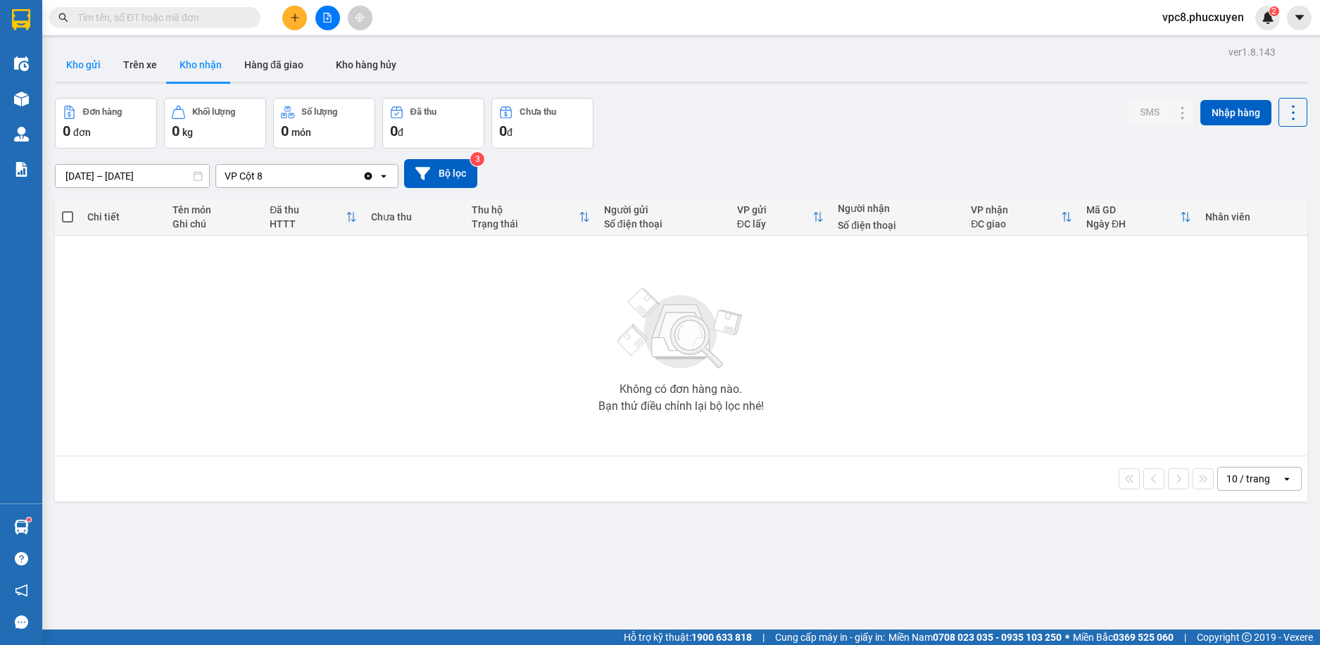
click at [104, 67] on button "Kho gửi" at bounding box center [83, 65] width 57 height 34
